Goal: Transaction & Acquisition: Download file/media

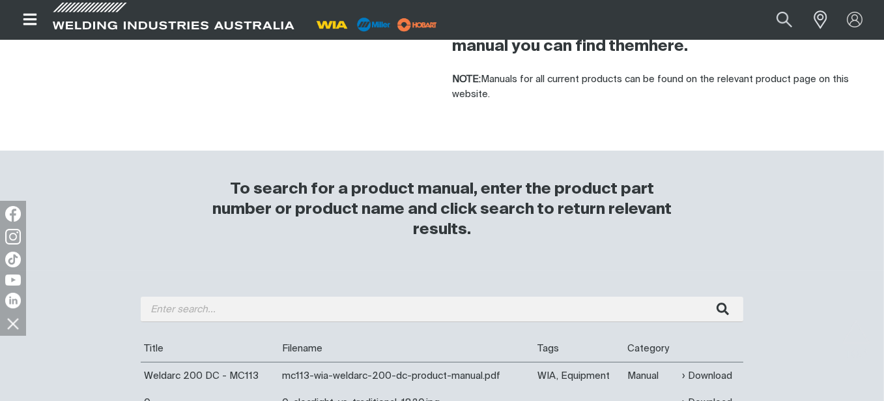
scroll to position [391, 0]
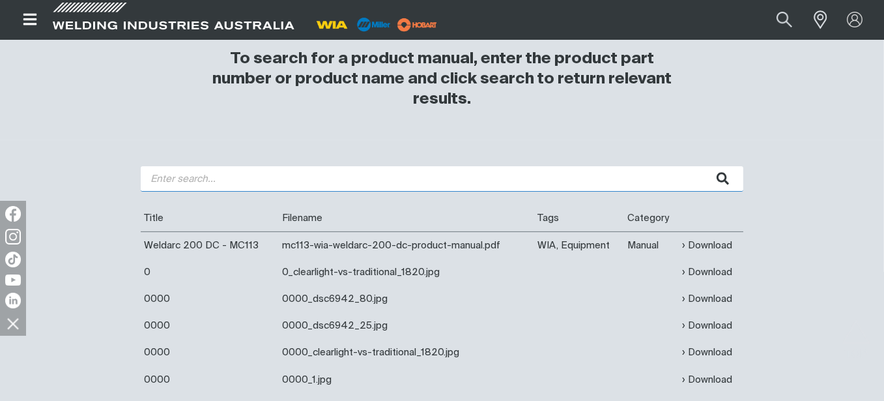
click at [160, 184] on input "search" at bounding box center [442, 178] width 603 height 25
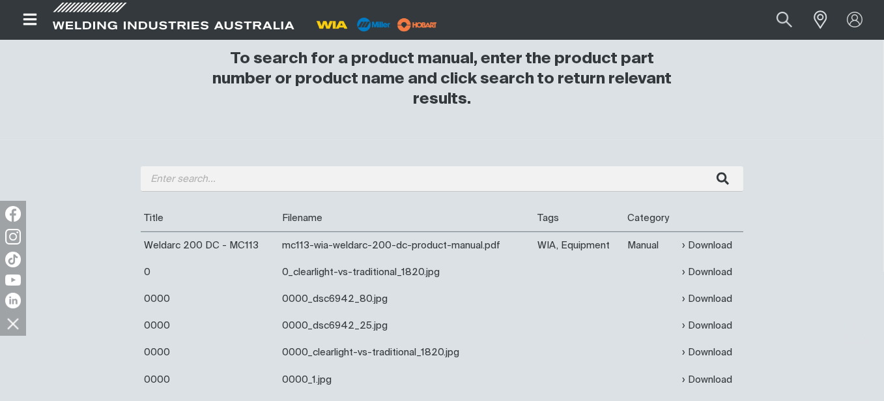
click at [476, 208] on th "Filename" at bounding box center [407, 218] width 256 height 27
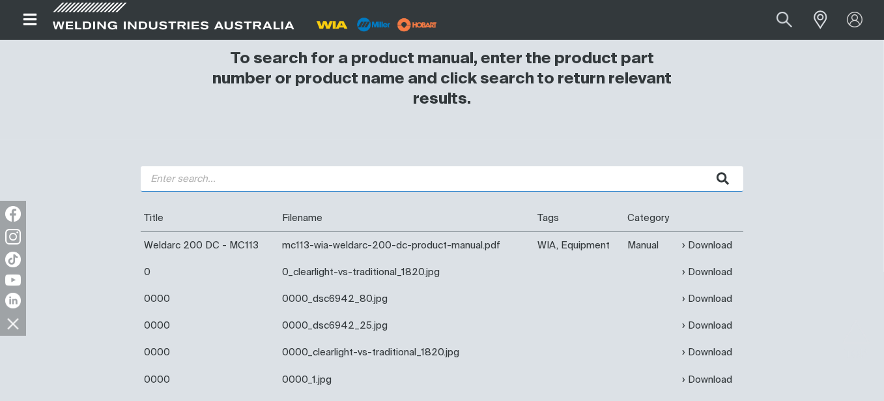
click at [324, 182] on input "search" at bounding box center [442, 178] width 603 height 25
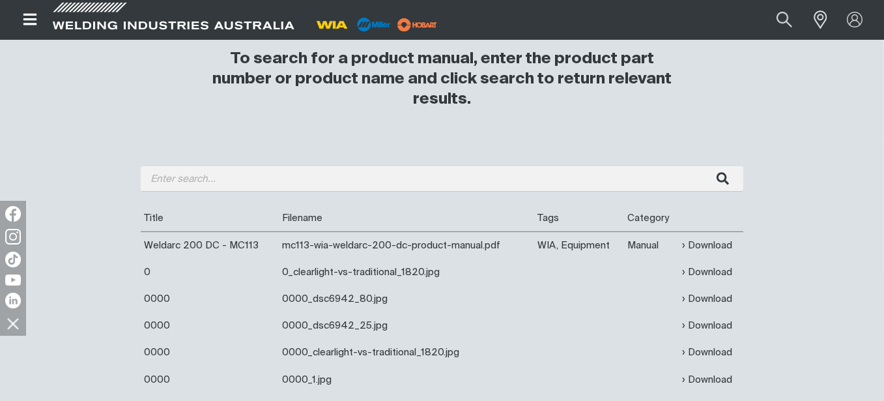
click at [365, 209] on th "Filename" at bounding box center [407, 218] width 256 height 27
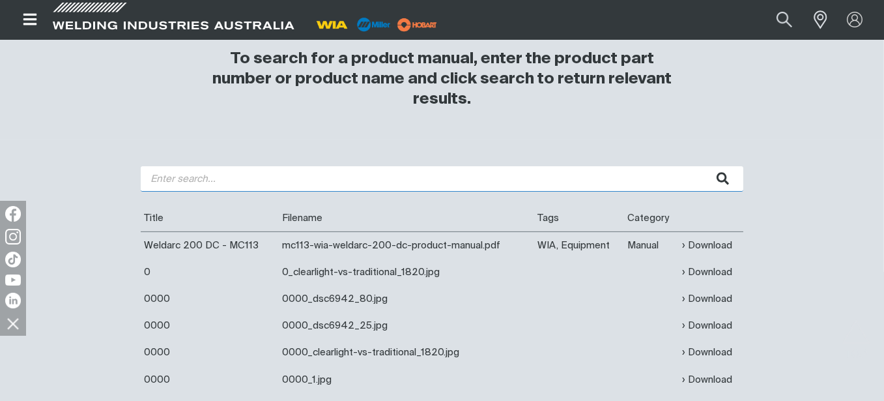
click at [326, 186] on input "search" at bounding box center [442, 178] width 603 height 25
type input "cp135"
click at [702, 166] on button "submit" at bounding box center [722, 178] width 41 height 25
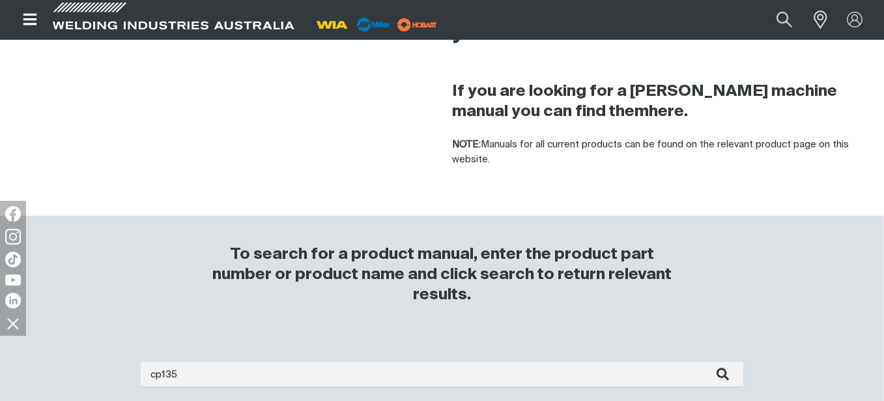
scroll to position [391, 0]
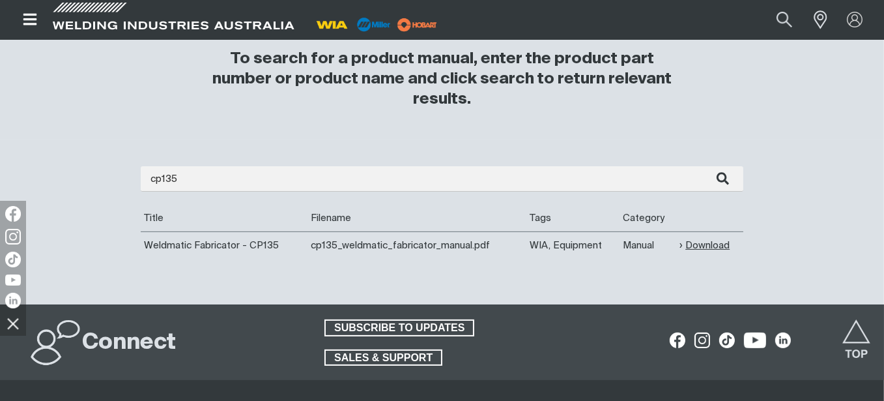
click at [709, 251] on link "Download" at bounding box center [704, 245] width 50 height 15
